Goal: Task Accomplishment & Management: Complete application form

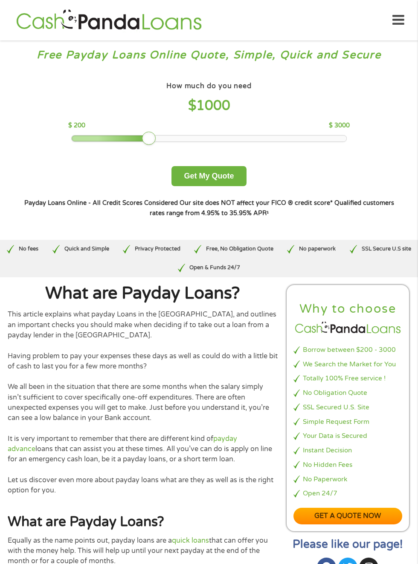
click at [364, 511] on link "Get a quote now" at bounding box center [347, 516] width 109 height 17
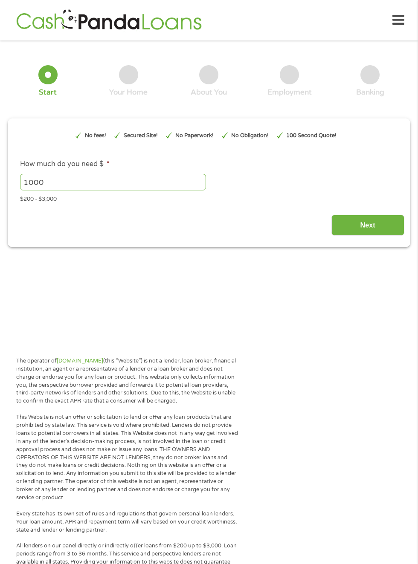
type input "EAIaIQobChMIsb6i25PtjwMVZYvCCB2srADuEAAYAyAAEgL4sfD_BwE"
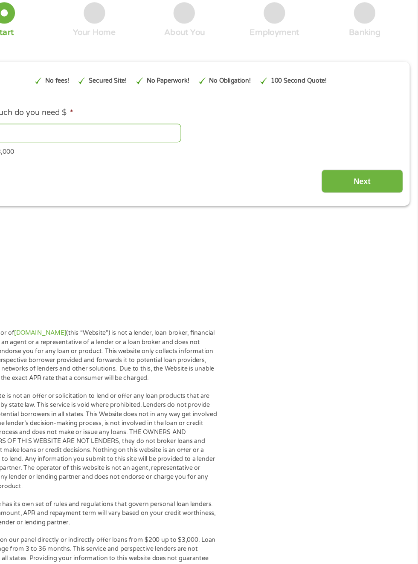
scroll to position [16, 0]
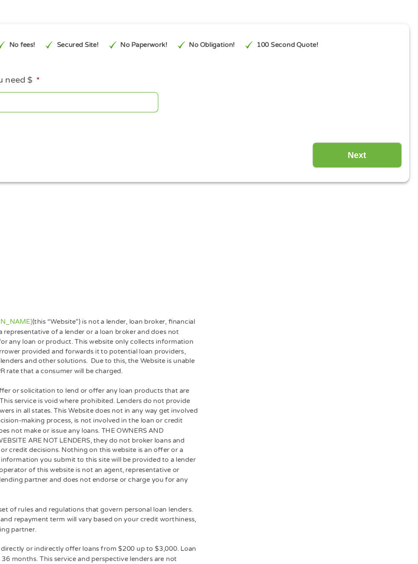
click at [367, 205] on input "Next" at bounding box center [367, 209] width 73 height 21
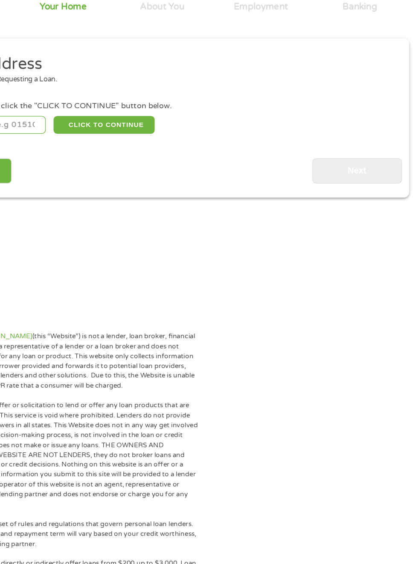
scroll to position [0, 0]
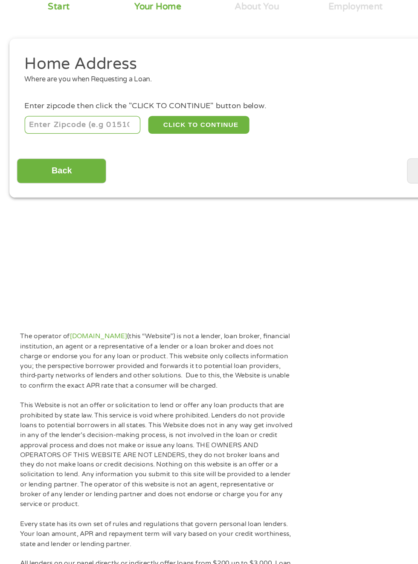
click at [49, 187] on input "number" at bounding box center [67, 184] width 95 height 14
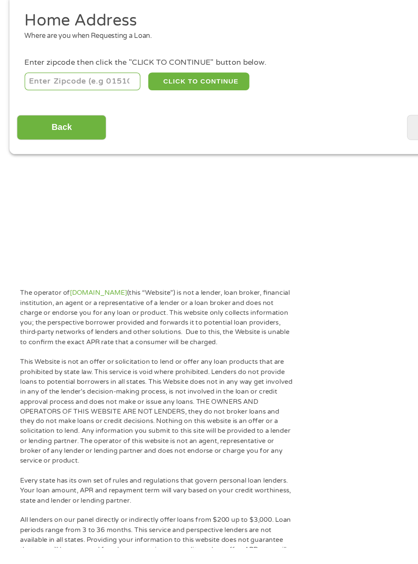
type input "79936"
select select "[US_STATE]"
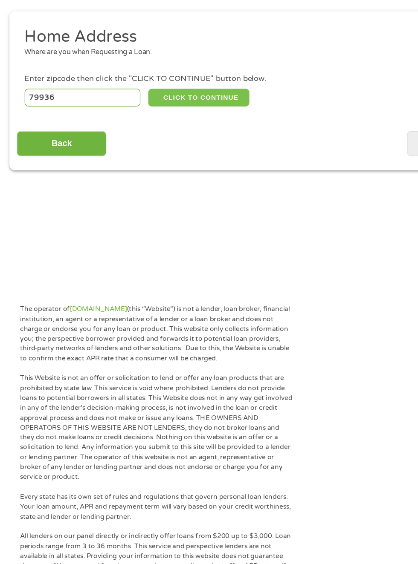
click at [165, 185] on button "CLICK TO CONTINUE" at bounding box center [162, 184] width 82 height 14
type input "79936"
type input "[GEOGRAPHIC_DATA]"
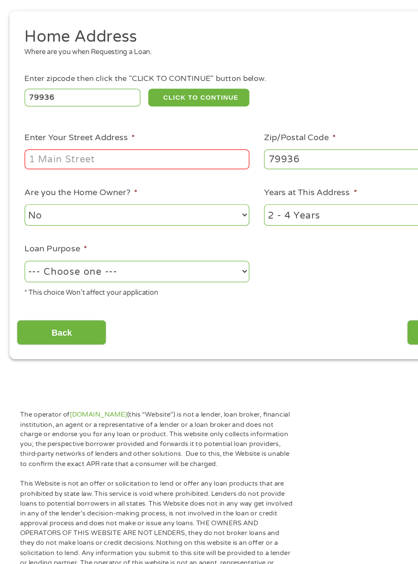
click at [63, 233] on input "Enter Your Street Address *" at bounding box center [111, 235] width 183 height 16
click at [56, 232] on input "Enter Your Street Address *" at bounding box center [111, 235] width 183 height 16
type input "[STREET_ADDRESS][PERSON_NAME]"
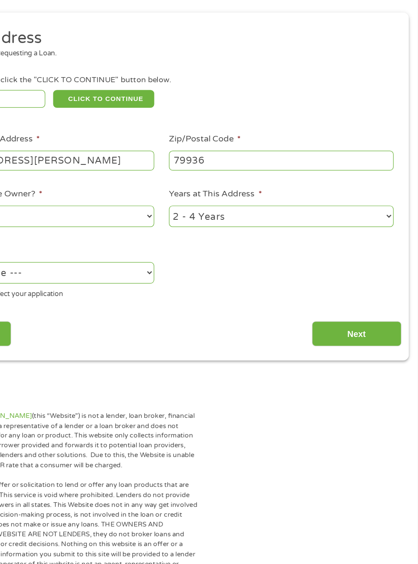
click at [386, 274] on select "1 Year or less 1 - 2 Years 2 - 4 Years Over 4 Years" at bounding box center [306, 280] width 183 height 17
select select "60months"
click at [215, 273] on select "1 Year or less 1 - 2 Years 2 - 4 Years Over 4 Years" at bounding box center [306, 280] width 183 height 17
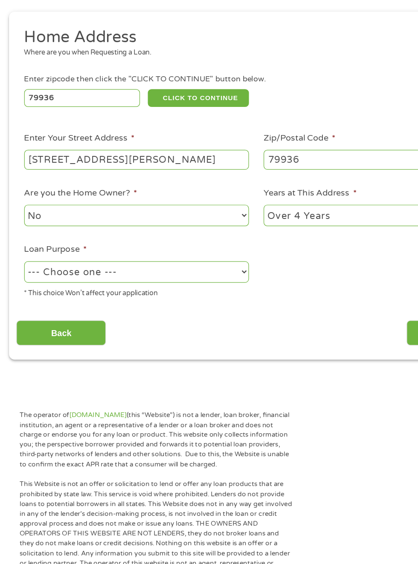
scroll to position [6, 0]
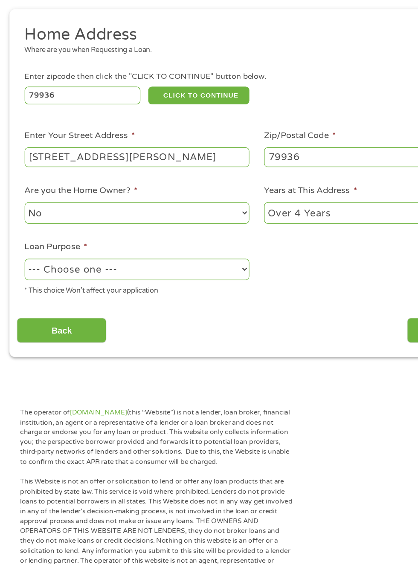
click at [185, 324] on select "--- Choose one --- Pay Bills Debt Consolidation Home Improvement Major Purchase…" at bounding box center [111, 324] width 183 height 17
select select "paybills"
click at [20, 317] on select "--- Choose one --- Pay Bills Debt Consolidation Home Improvement Major Purchase…" at bounding box center [111, 324] width 183 height 17
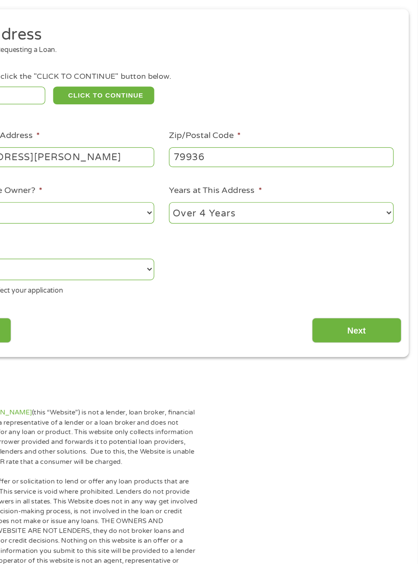
click at [366, 366] on input "Next" at bounding box center [367, 374] width 73 height 21
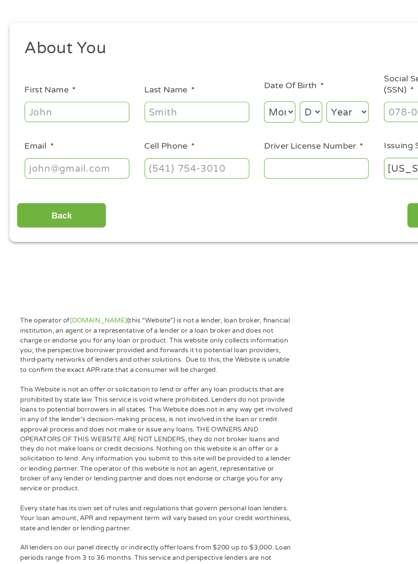
scroll to position [5, 0]
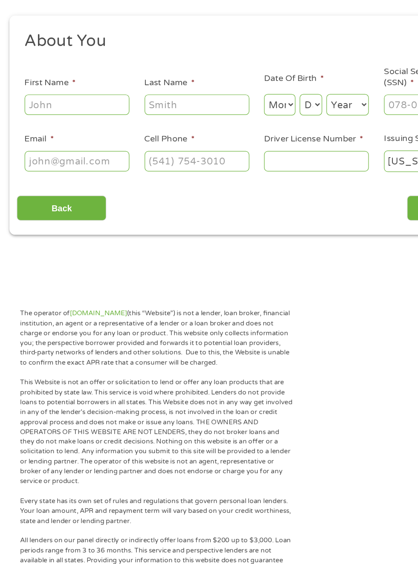
click at [72, 183] on input "First Name *" at bounding box center [62, 186] width 85 height 16
type input "[PERSON_NAME]"
click at [189, 236] on input "[PHONE_NUMBER]" at bounding box center [160, 232] width 85 height 16
type input "[PHONE_NUMBER]"
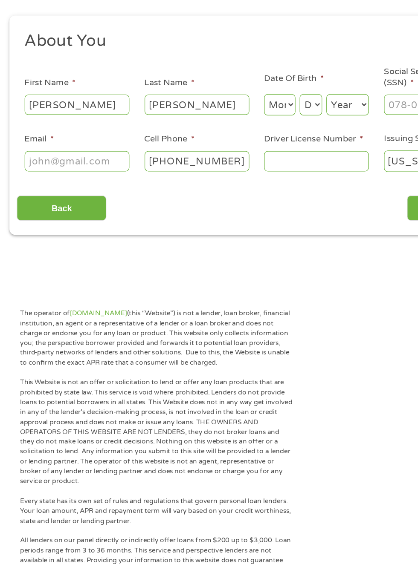
click at [76, 228] on input "Email *" at bounding box center [62, 232] width 85 height 16
type input "[EMAIL_ADDRESS][DOMAIN_NAME]"
click at [229, 183] on select "Month 1 2 3 4 5 6 7 8 9 10 11 12" at bounding box center [228, 185] width 26 height 17
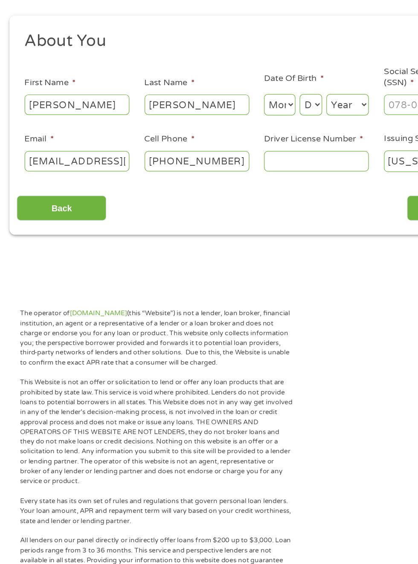
select select "7"
click at [215, 177] on select "Month 1 2 3 4 5 6 7 8 9 10 11 12" at bounding box center [228, 185] width 26 height 17
click at [255, 186] on select "Day 1 2 3 4 5 6 7 8 9 10 11 12 13 14 15 16 17 18 19 20 21 22 23 24 25 26 27 28 …" at bounding box center [253, 185] width 18 height 17
select select "11"
click at [244, 177] on select "Day 1 2 3 4 5 6 7 8 9 10 11 12 13 14 15 16 17 18 19 20 21 22 23 24 25 26 27 28 …" at bounding box center [253, 185] width 18 height 17
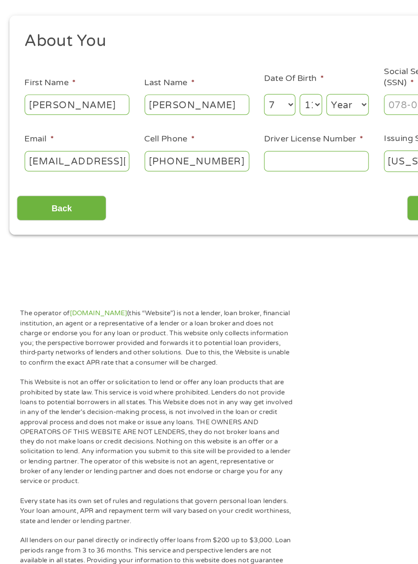
click at [287, 184] on select "Year [DATE] 2006 2005 2004 2003 2002 2001 2000 1999 1998 1997 1996 1995 1994 19…" at bounding box center [282, 185] width 35 height 17
select select "1977"
click at [265, 177] on select "Year [DATE] 2006 2005 2004 2003 2002 2001 2000 1999 1998 1997 1996 1995 1994 19…" at bounding box center [282, 185] width 35 height 17
click at [247, 186] on select "Day 1 2 3 4 5 6 7 8 9 10 11 12 13 14 15 16 17 18 19 20 21 22 23 24 25 26 27 28 …" at bounding box center [253, 185] width 18 height 17
click at [244, 177] on select "Day 1 2 3 4 5 6 7 8 9 10 11 12 13 14 15 16 17 18 19 20 21 22 23 24 25 26 27 28 …" at bounding box center [253, 185] width 18 height 17
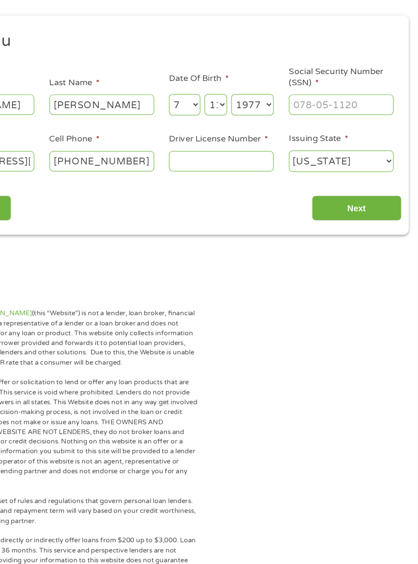
click at [343, 187] on input "Social Security Number (SSN) *" at bounding box center [354, 186] width 85 height 16
type input "461-63-5693"
click at [261, 216] on label "Driver License Number *" at bounding box center [255, 214] width 81 height 9
click at [261, 224] on input "Driver License Number *" at bounding box center [257, 232] width 85 height 16
type input "35648217"
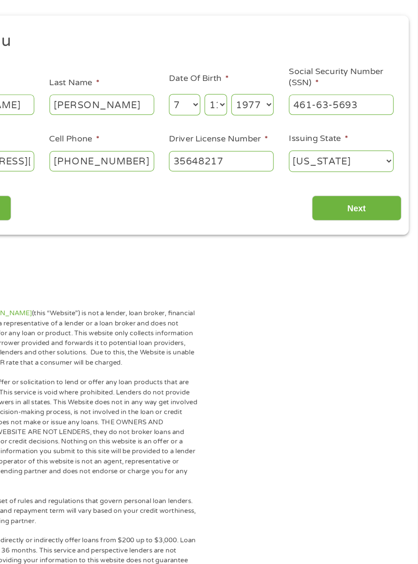
click at [382, 267] on input "Next" at bounding box center [367, 270] width 73 height 21
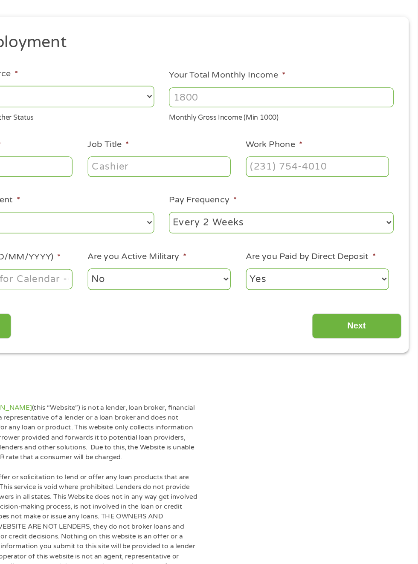
scroll to position [3, 3]
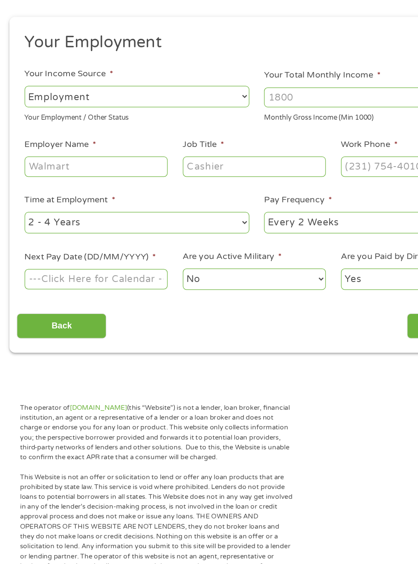
click at [184, 171] on select "--- Choose one --- Employment [DEMOGRAPHIC_DATA] Benefits" at bounding box center [111, 178] width 183 height 17
click at [253, 177] on input "Your Total Monthly Income *" at bounding box center [306, 180] width 183 height 16
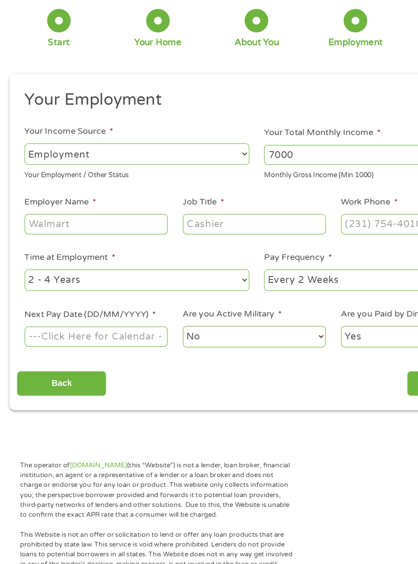
type input "7000"
click at [114, 229] on input "Employer Name *" at bounding box center [78, 236] width 116 height 16
type input "Disabilityandselfemployed"
click at [223, 235] on input "Job Title *" at bounding box center [207, 236] width 116 height 16
type input "Disabled"
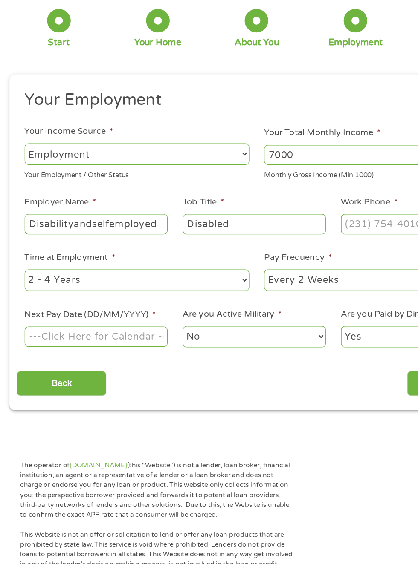
click at [299, 240] on input "Work Phone *" at bounding box center [335, 236] width 116 height 16
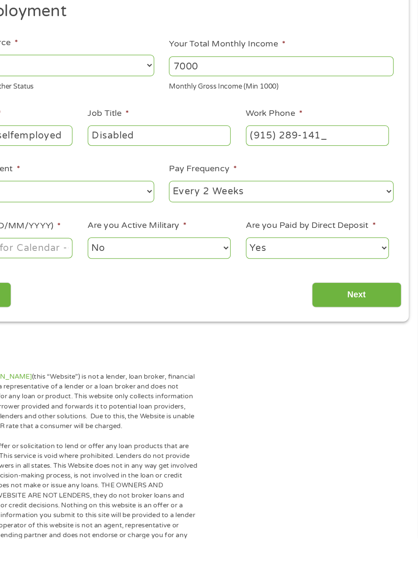
type input "[PHONE_NUMBER]"
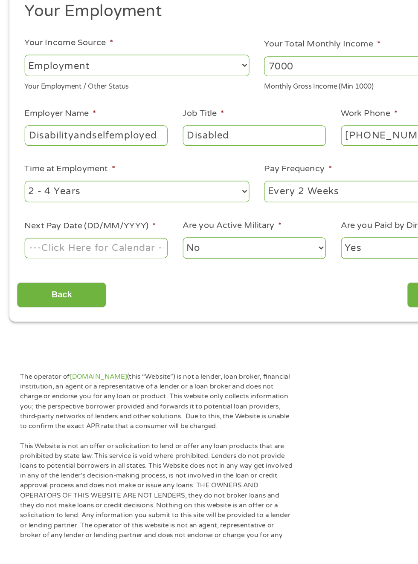
click at [196, 280] on select "--- Choose one --- 1 Year or less 1 - 2 Years 2 - 4 Years Over 4 Years" at bounding box center [111, 281] width 183 height 17
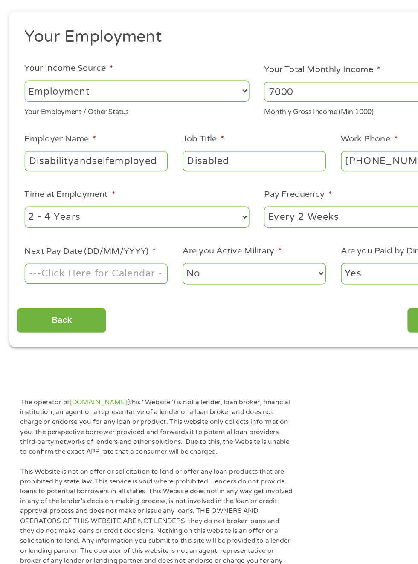
select select "60months"
click at [20, 273] on select "--- Choose one --- 1 Year or less 1 - 2 Years 2 - 4 Years Over 4 Years" at bounding box center [111, 281] width 183 height 17
click at [290, 273] on select "--- Choose one --- Every 2 Weeks Every Week Monthly Semi-Monthly" at bounding box center [306, 281] width 183 height 17
select select "weekly"
click at [215, 273] on select "--- Choose one --- Every 2 Weeks Every Week Monthly Semi-Monthly" at bounding box center [306, 281] width 183 height 17
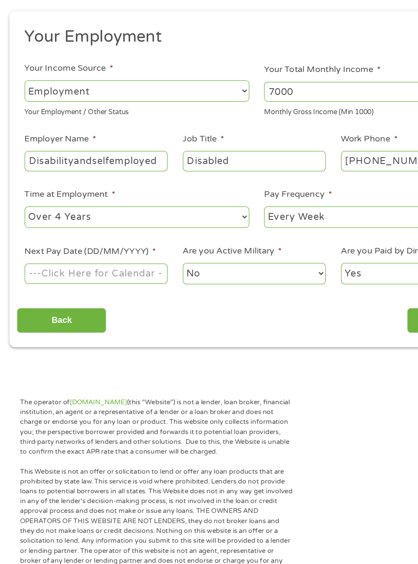
click at [285, 281] on select "--- Choose one --- Every 2 Weeks Every Week Monthly Semi-Monthly" at bounding box center [306, 281] width 183 height 17
click at [215, 273] on select "--- Choose one --- Every 2 Weeks Every Week Monthly Semi-Monthly" at bounding box center [306, 281] width 183 height 17
click at [124, 322] on input "Next Pay Date (DD/MM/YYYY) *" at bounding box center [78, 328] width 116 height 16
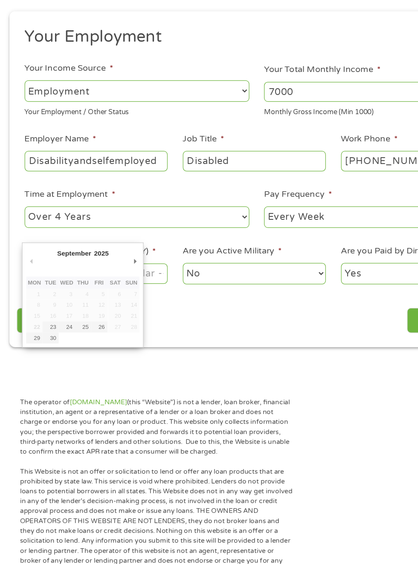
type input "[DATE]"
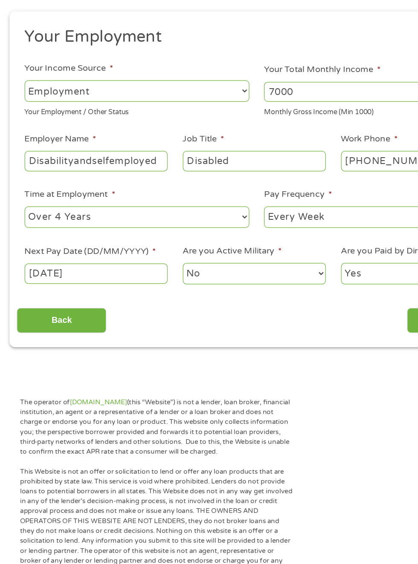
click at [245, 329] on select "No Yes" at bounding box center [207, 327] width 116 height 17
click at [149, 319] on select "No Yes" at bounding box center [207, 327] width 116 height 17
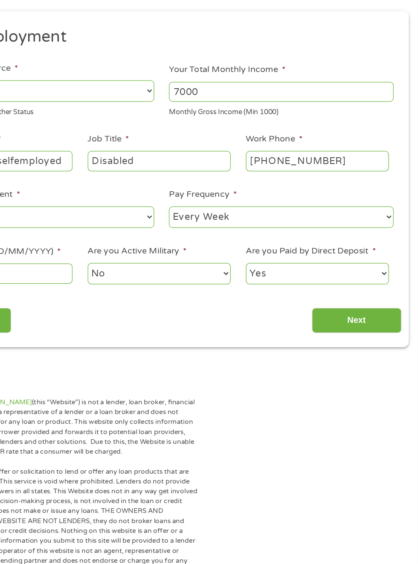
click at [367, 363] on input "Next" at bounding box center [367, 366] width 73 height 21
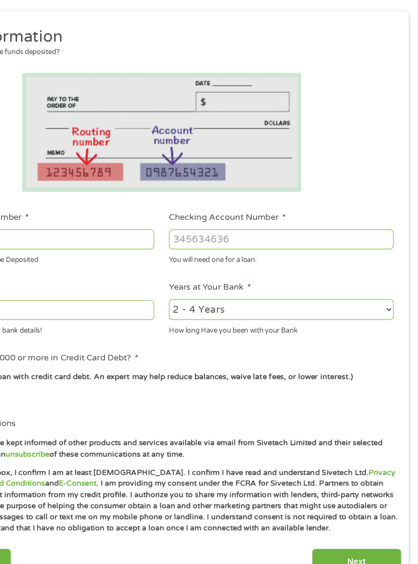
scroll to position [3, 3]
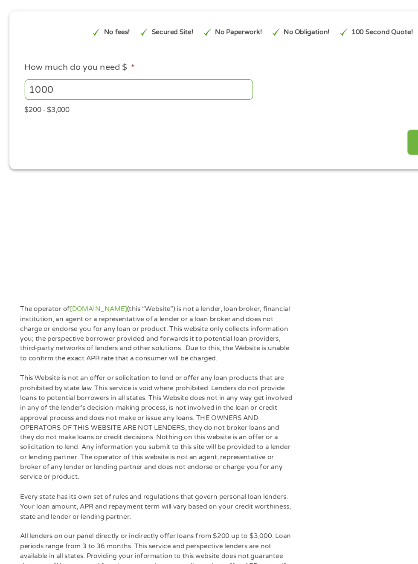
type input "EAIaIQobChMIsb6i25PtjwMVZYvCCB2srADuEAAYAyAAEgL4sfD_BwE"
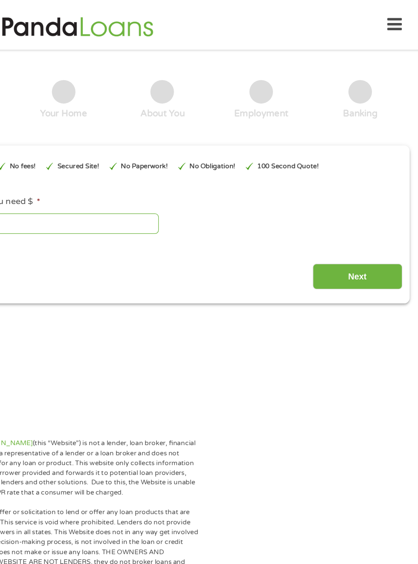
click at [365, 220] on input "Next" at bounding box center [367, 225] width 73 height 21
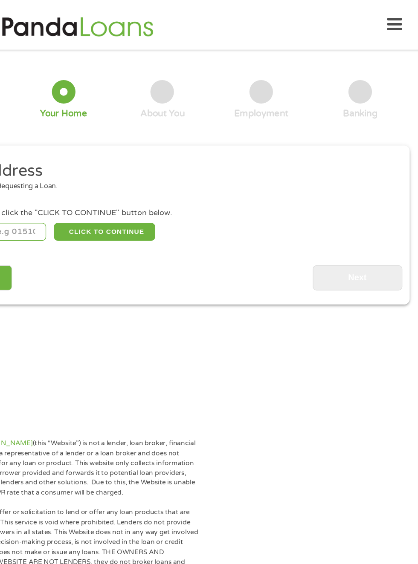
scroll to position [4, 0]
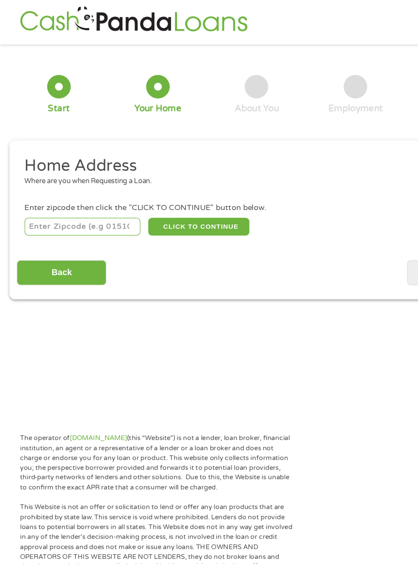
click at [84, 182] on input "number" at bounding box center [67, 184] width 95 height 14
type input "79936"
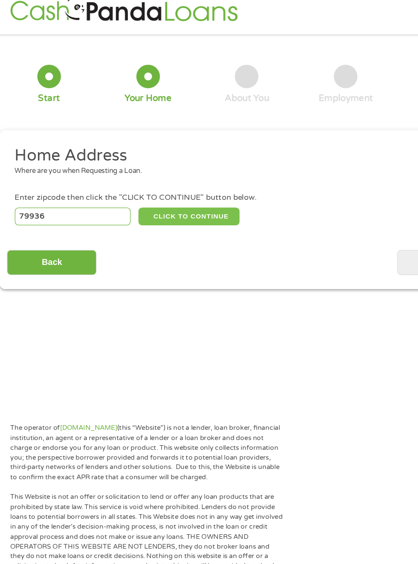
click at [174, 179] on button "CLICK TO CONTINUE" at bounding box center [162, 184] width 82 height 14
type input "79936"
type input "[GEOGRAPHIC_DATA]"
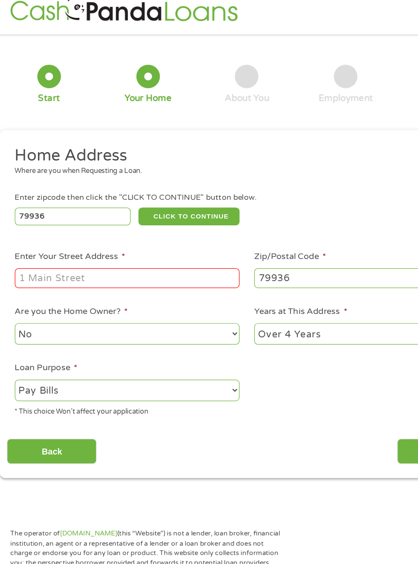
click at [56, 221] on label "Enter Your Street Address *" at bounding box center [65, 217] width 90 height 9
click at [56, 227] on input "Enter Your Street Address *" at bounding box center [111, 235] width 183 height 16
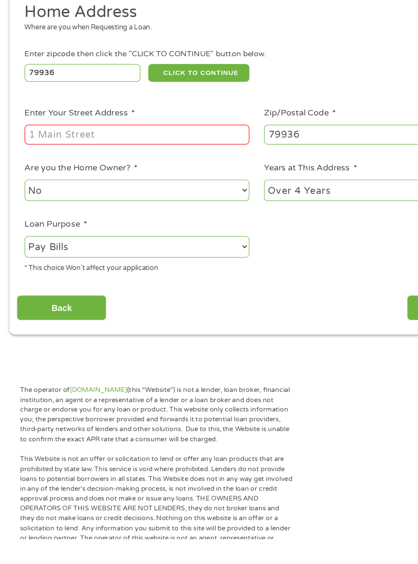
type input "[STREET_ADDRESS][PERSON_NAME]"
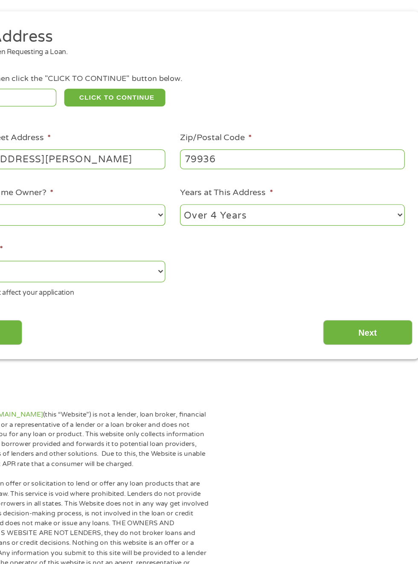
click at [370, 371] on input "Next" at bounding box center [367, 376] width 73 height 21
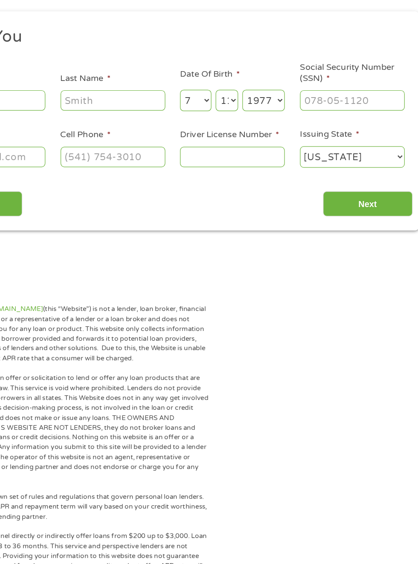
click at [352, 190] on input "Social Security Number (SSN) *" at bounding box center [354, 187] width 85 height 16
type input "461-63-5693"
click at [268, 231] on input "Driver License Number *" at bounding box center [257, 233] width 85 height 16
type input "2"
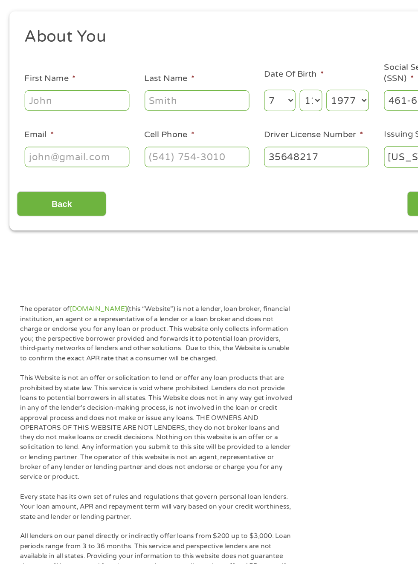
type input "35648217"
click at [76, 183] on input "First Name *" at bounding box center [62, 187] width 85 height 16
type input "[PERSON_NAME]"
type input "[PHONE_NUMBER]"
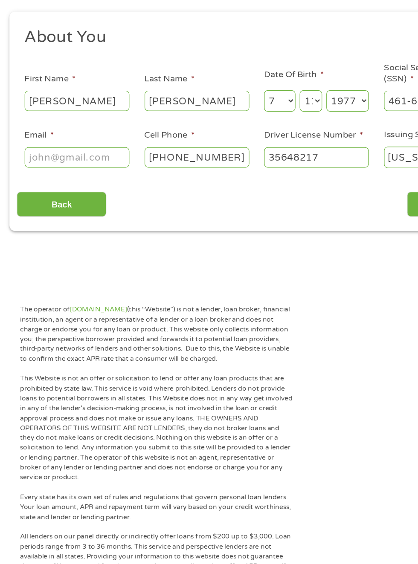
click at [68, 231] on input "Email *" at bounding box center [62, 233] width 85 height 16
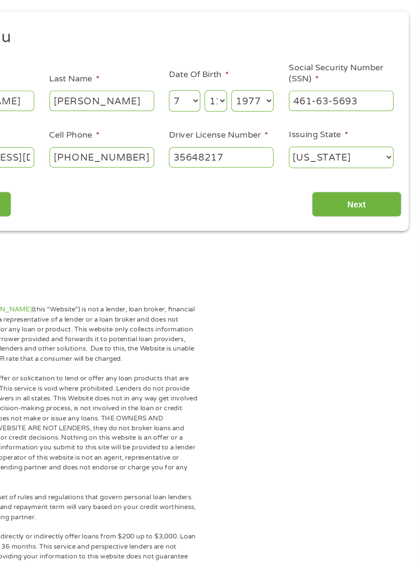
type input "[EMAIL_ADDRESS][DOMAIN_NAME]"
click at [190, 239] on input "[PHONE_NUMBER]" at bounding box center [160, 233] width 85 height 16
type input "[PHONE_NUMBER]"
click at [373, 277] on input "Next" at bounding box center [367, 272] width 73 height 21
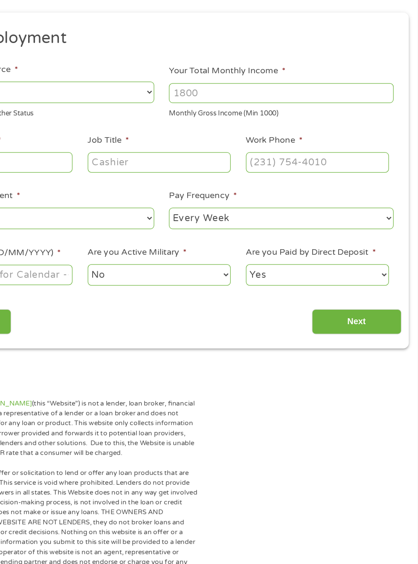
scroll to position [4, 0]
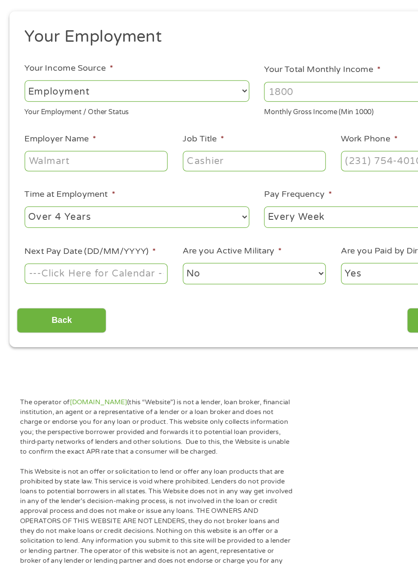
click at [186, 185] on select "--- Choose one --- Employment [DEMOGRAPHIC_DATA] Benefits" at bounding box center [111, 178] width 183 height 17
click at [20, 170] on select "--- Choose one --- Employment [DEMOGRAPHIC_DATA] Benefits" at bounding box center [111, 178] width 183 height 17
click at [288, 179] on input "Your Total Monthly Income *" at bounding box center [306, 180] width 183 height 16
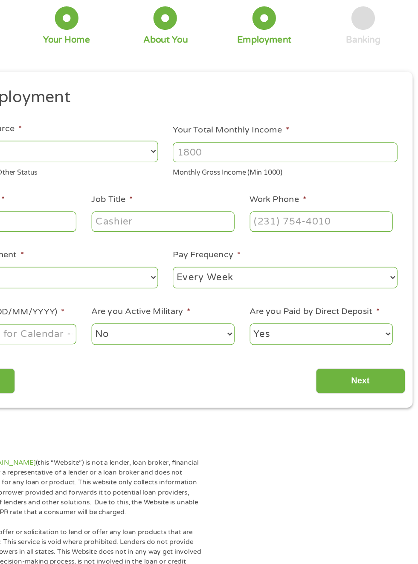
scroll to position [4, 0]
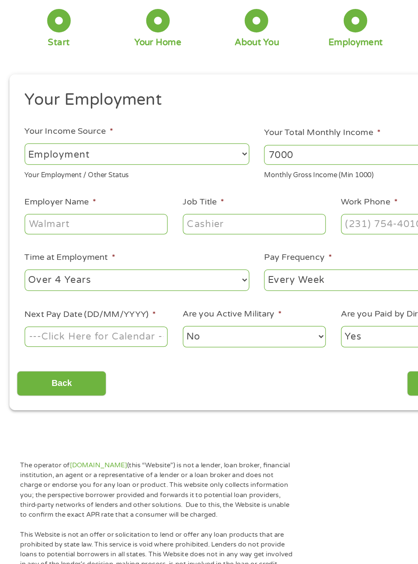
type input "7000"
click at [124, 232] on input "Employer Name *" at bounding box center [78, 236] width 116 height 16
type input "Disabled and self employed"
click at [219, 232] on input "Job Title *" at bounding box center [207, 236] width 116 height 16
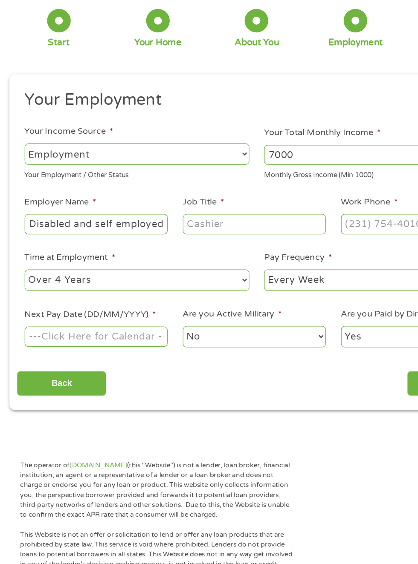
scroll to position [0, 0]
type input "Disabled"
click at [302, 240] on input "Work Phone *" at bounding box center [335, 236] width 116 height 16
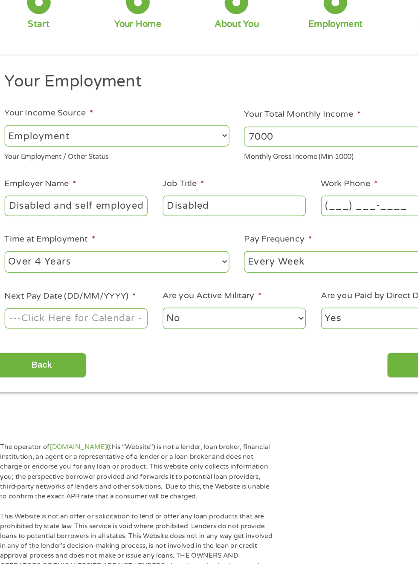
scroll to position [4, 0]
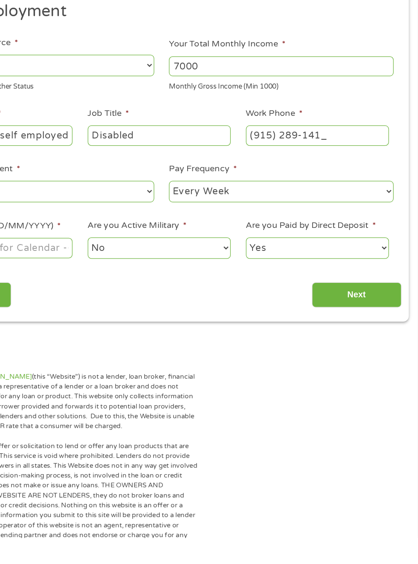
type input "[PHONE_NUMBER]"
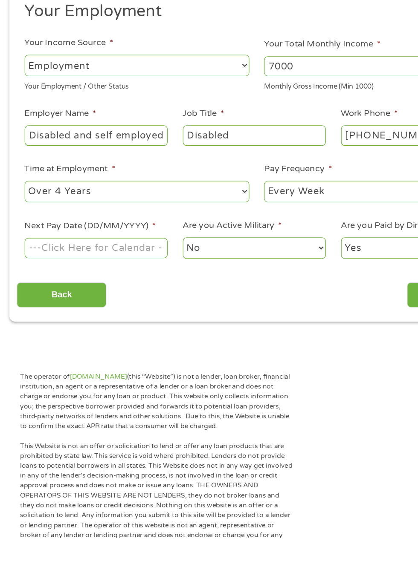
click at [187, 275] on select "--- Choose one --- 1 Year or less 1 - 2 Years 2 - 4 Years Over 4 Years" at bounding box center [111, 282] width 183 height 17
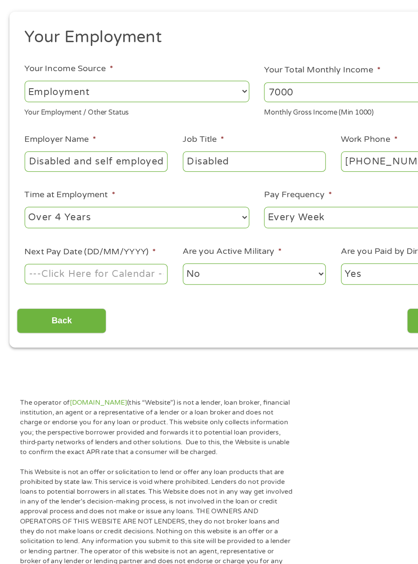
click at [20, 274] on select "--- Choose one --- 1 Year or less 1 - 2 Years 2 - 4 Years Over 4 Years" at bounding box center [111, 282] width 183 height 17
click at [122, 329] on input "Next Pay Date (DD/MM/YYYY) *" at bounding box center [78, 328] width 116 height 16
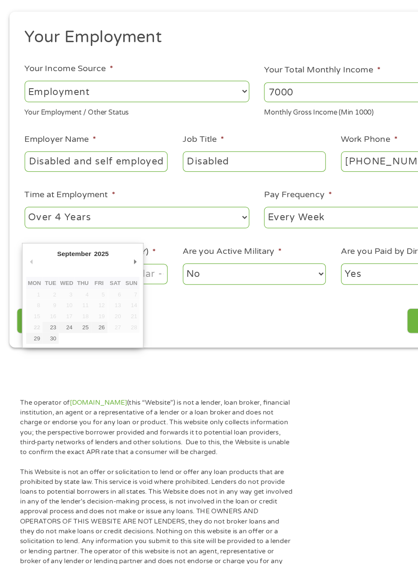
type input "[DATE]"
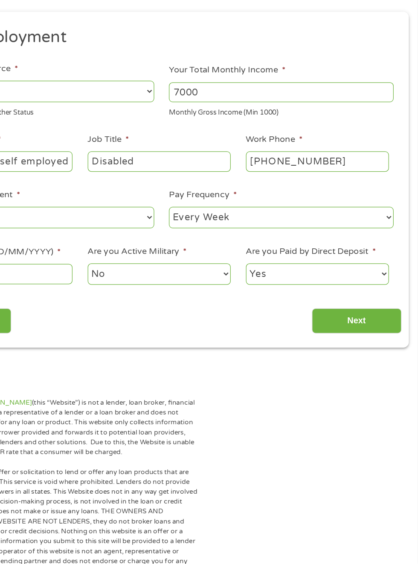
click at [372, 367] on input "Next" at bounding box center [367, 366] width 73 height 21
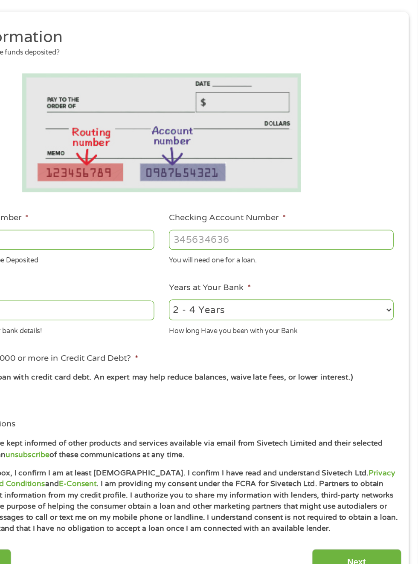
scroll to position [4, 0]
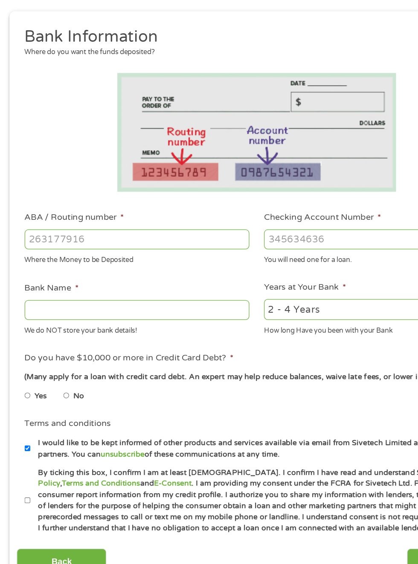
click at [97, 299] on input "ABA / Routing number *" at bounding box center [111, 300] width 183 height 16
type input "041215663"
type input "SUTTON BANK"
type input "041215663"
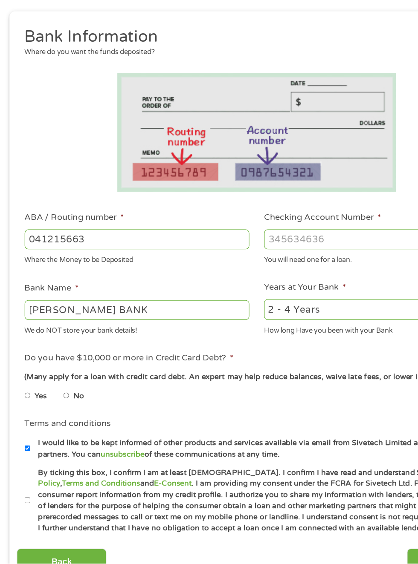
click at [271, 304] on input "Checking Account Number *" at bounding box center [306, 300] width 183 height 16
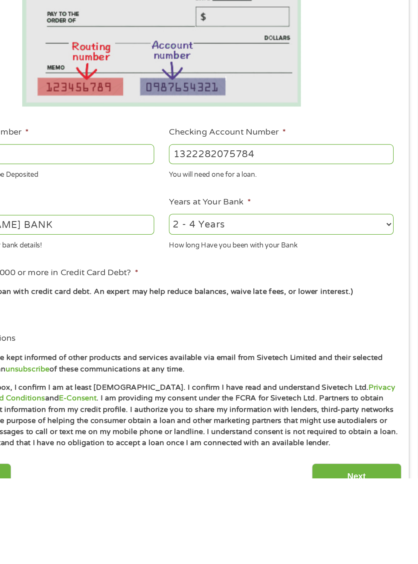
type input "1322282075784"
click at [383, 358] on select "2 - 4 Years 6 - 12 Months 1 - 2 Years Over 4 Years" at bounding box center [306, 357] width 183 height 17
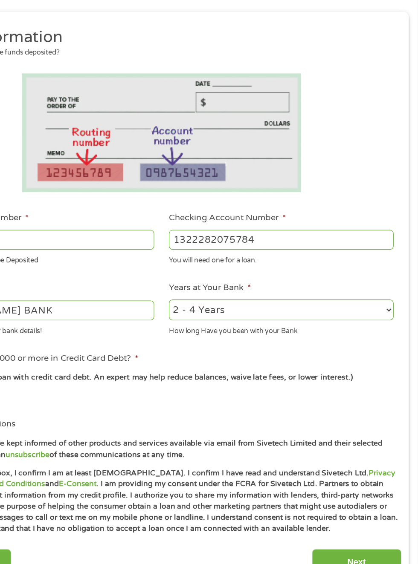
select select "60months"
click at [215, 349] on select "2 - 4 Years 6 - 12 Months 1 - 2 Years Over 4 Years" at bounding box center [306, 357] width 183 height 17
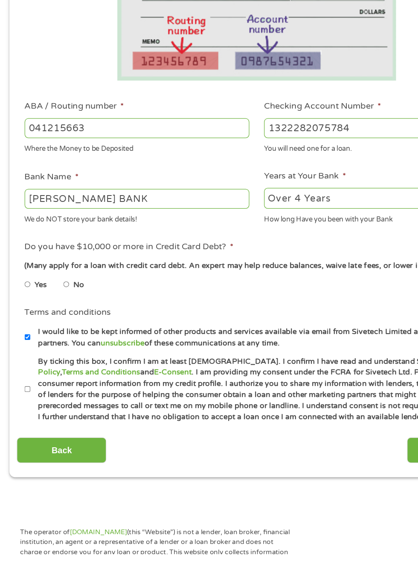
scroll to position [87, 0]
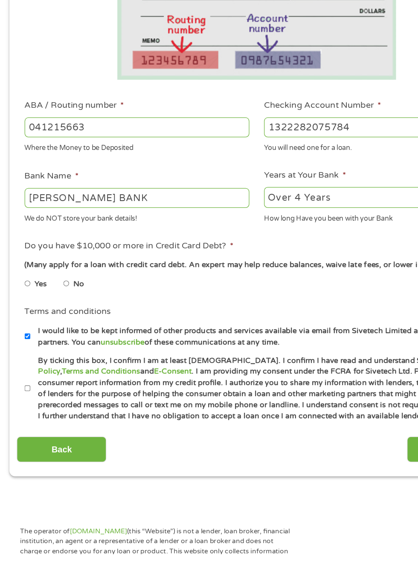
click at [57, 345] on input "No" at bounding box center [54, 345] width 5 height 14
radio input "true"
click at [23, 433] on input "By ticking this box, I confirm I am at least 18 years old. I confirm I have rea…" at bounding box center [22, 430] width 5 height 14
checkbox input "true"
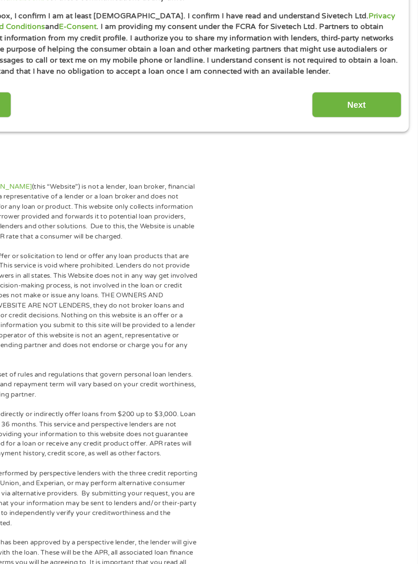
scroll to position [456, 0]
click at [370, 109] on input "Next" at bounding box center [367, 111] width 73 height 21
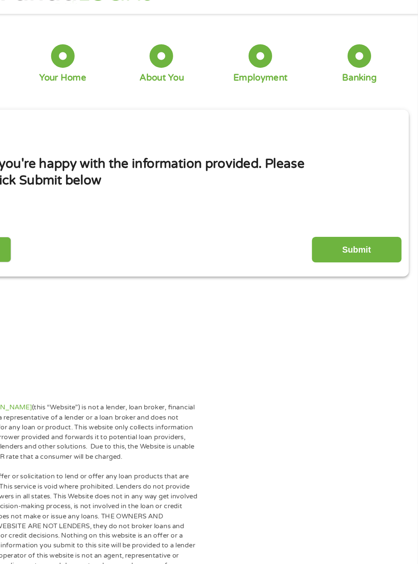
scroll to position [4, 0]
click at [361, 222] on input "Submit" at bounding box center [367, 228] width 73 height 21
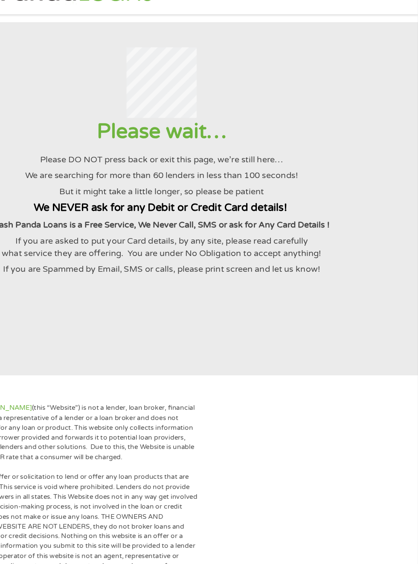
scroll to position [0, 0]
